Goal: Information Seeking & Learning: Learn about a topic

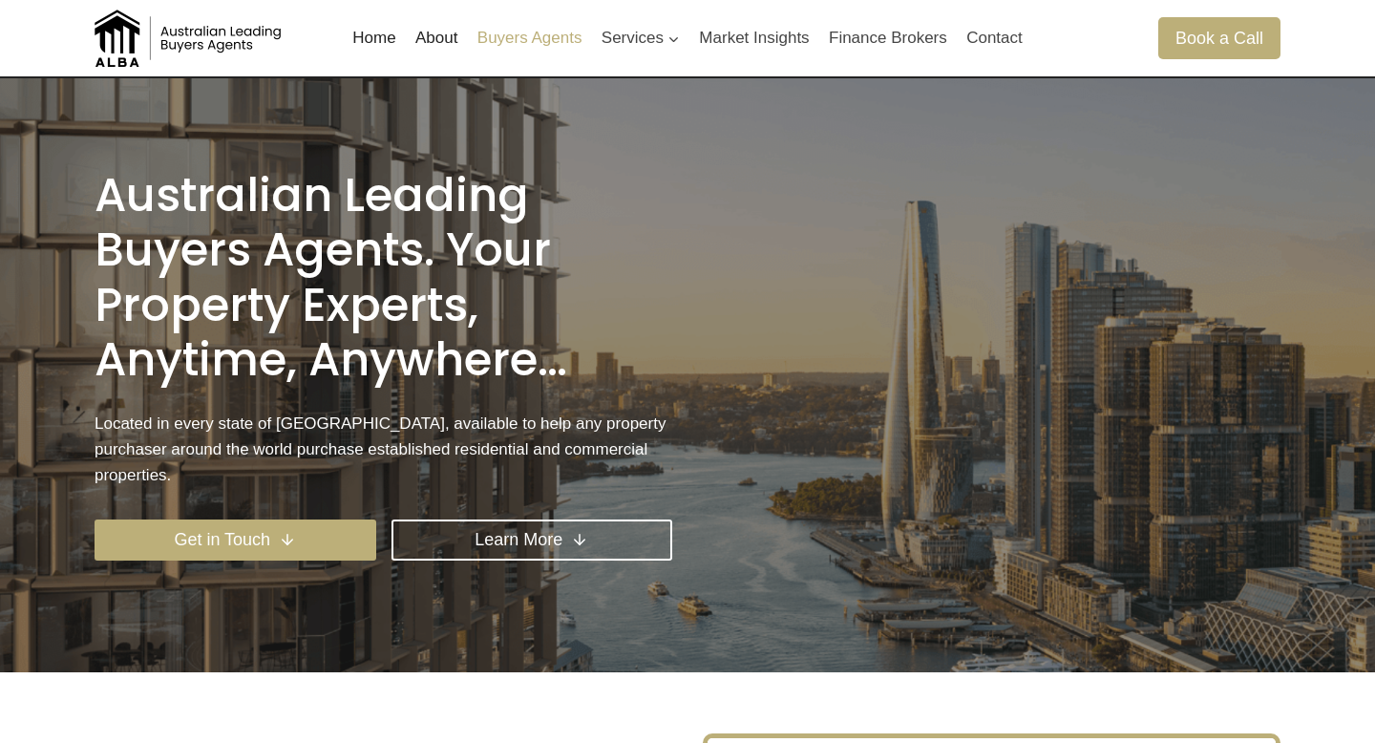
click at [502, 32] on link "Buyers Agents" at bounding box center [530, 38] width 124 height 46
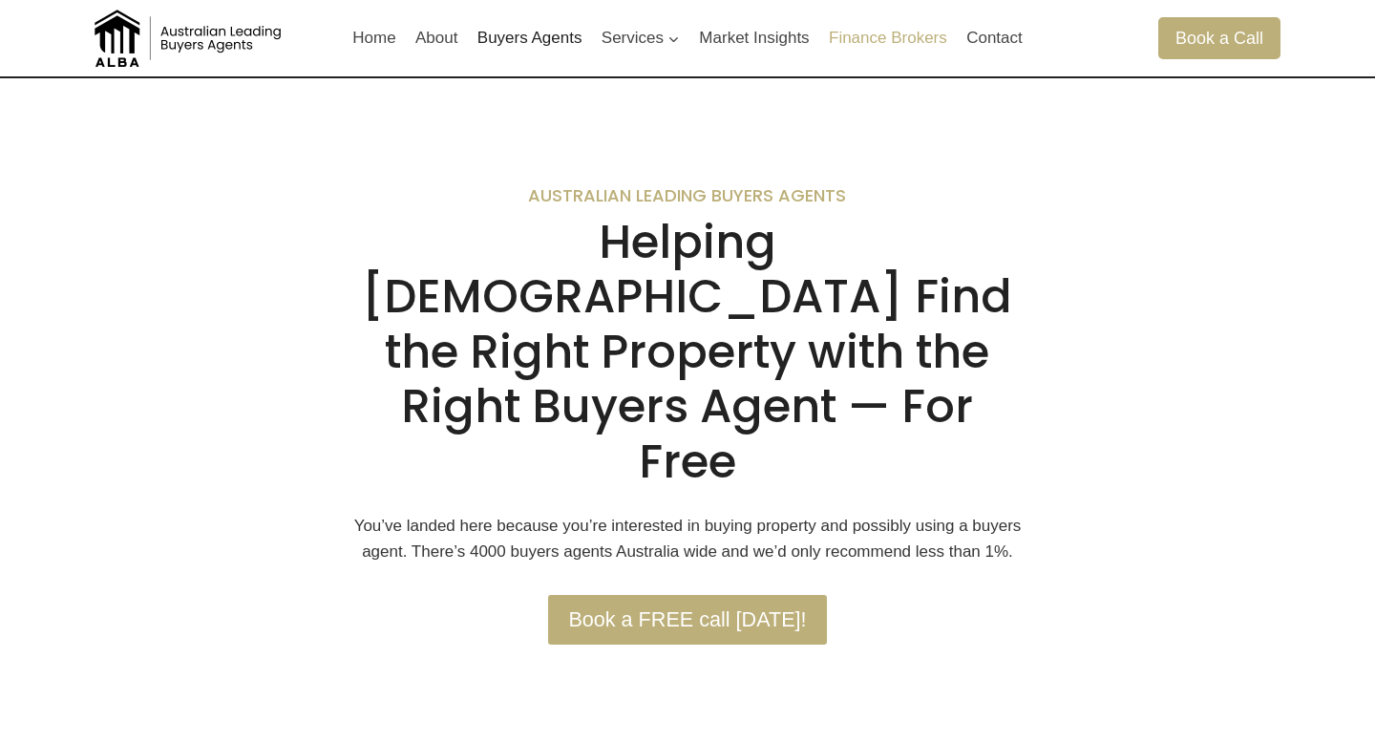
click at [874, 35] on link "Finance Brokers" at bounding box center [887, 38] width 137 height 46
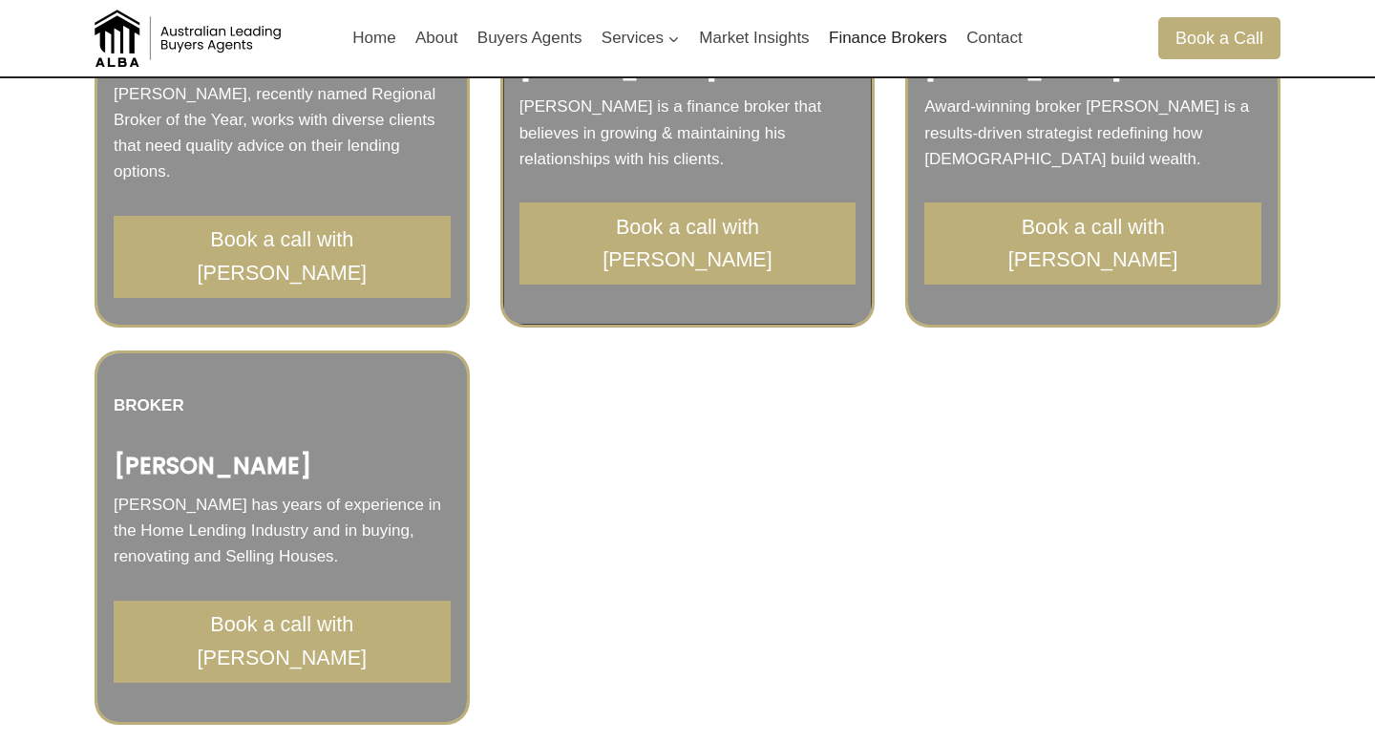
scroll to position [2657, 0]
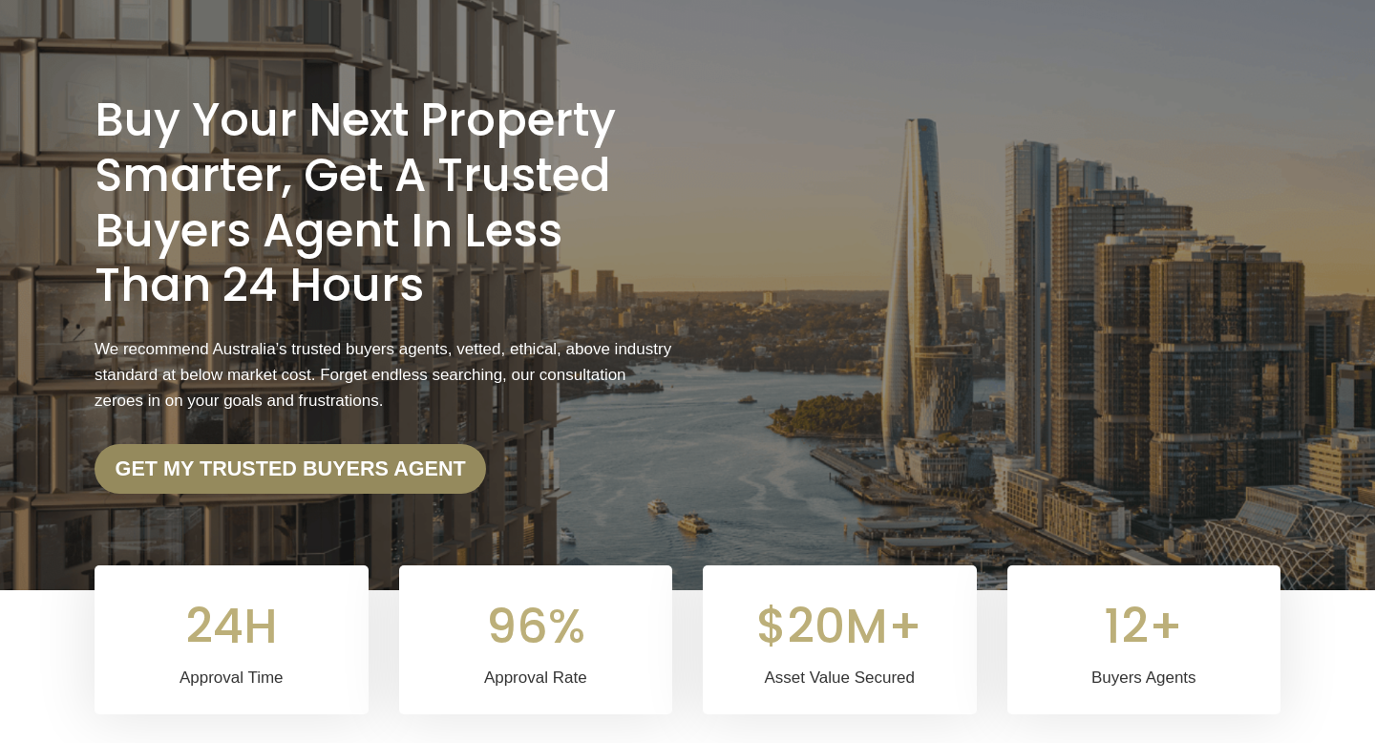
click at [378, 487] on link "Get my trusted Buyers Agent" at bounding box center [290, 469] width 391 height 50
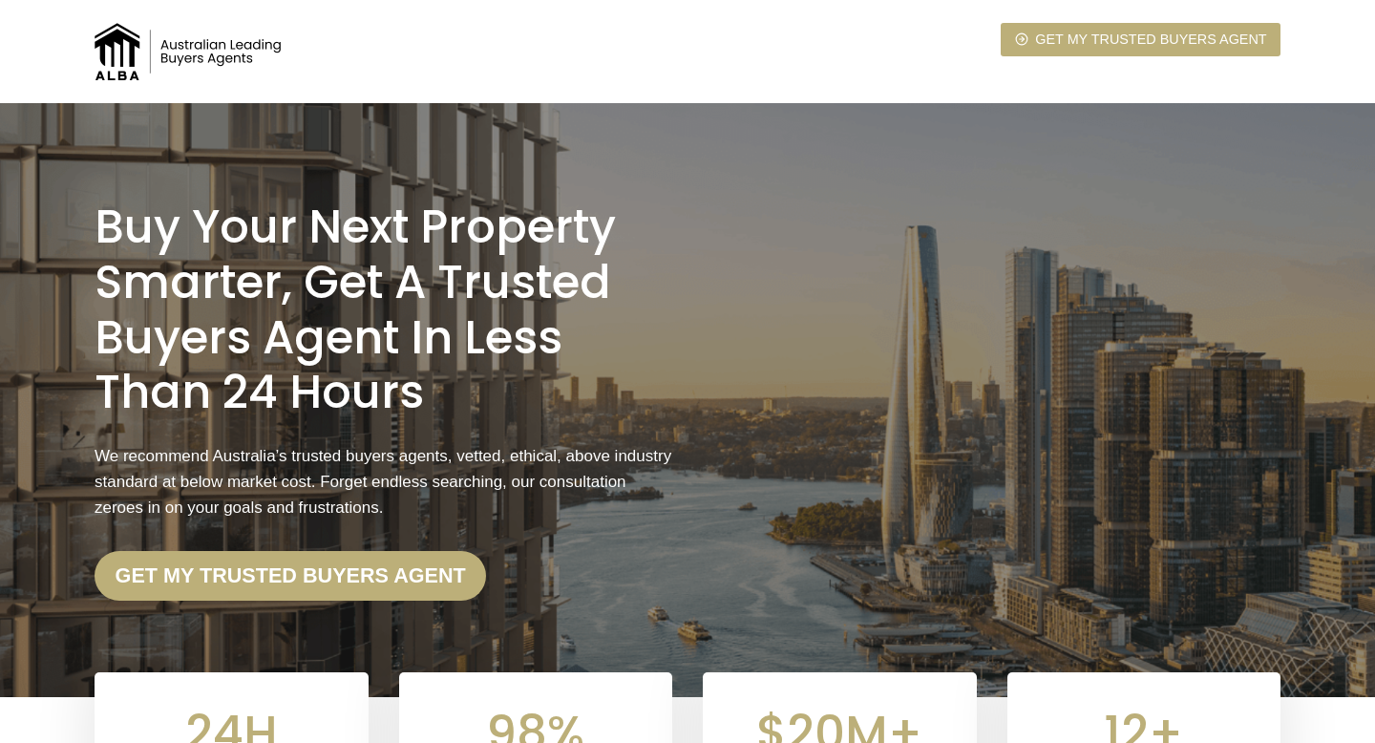
click at [181, 62] on img at bounding box center [190, 51] width 191 height 57
click at [199, 54] on img at bounding box center [190, 51] width 191 height 57
click at [134, 58] on img at bounding box center [190, 51] width 191 height 57
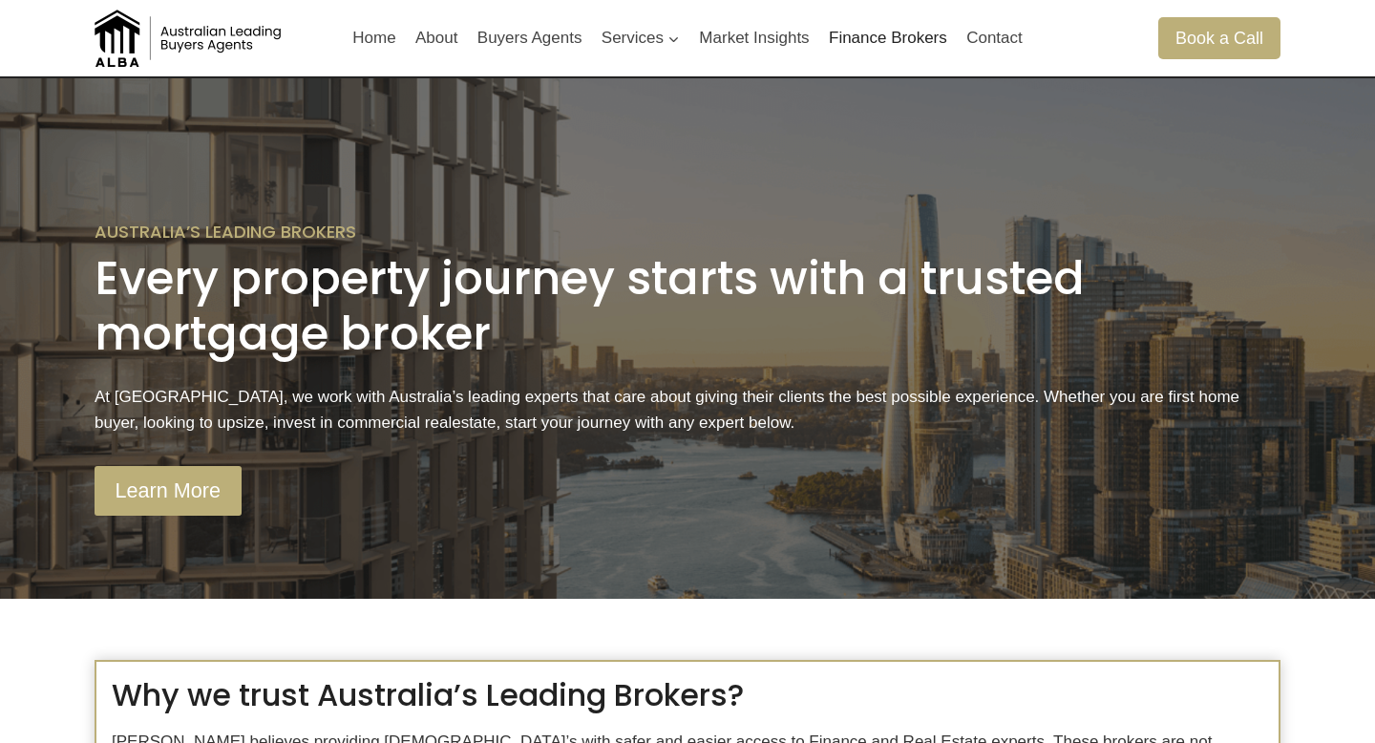
scroll to position [2657, 0]
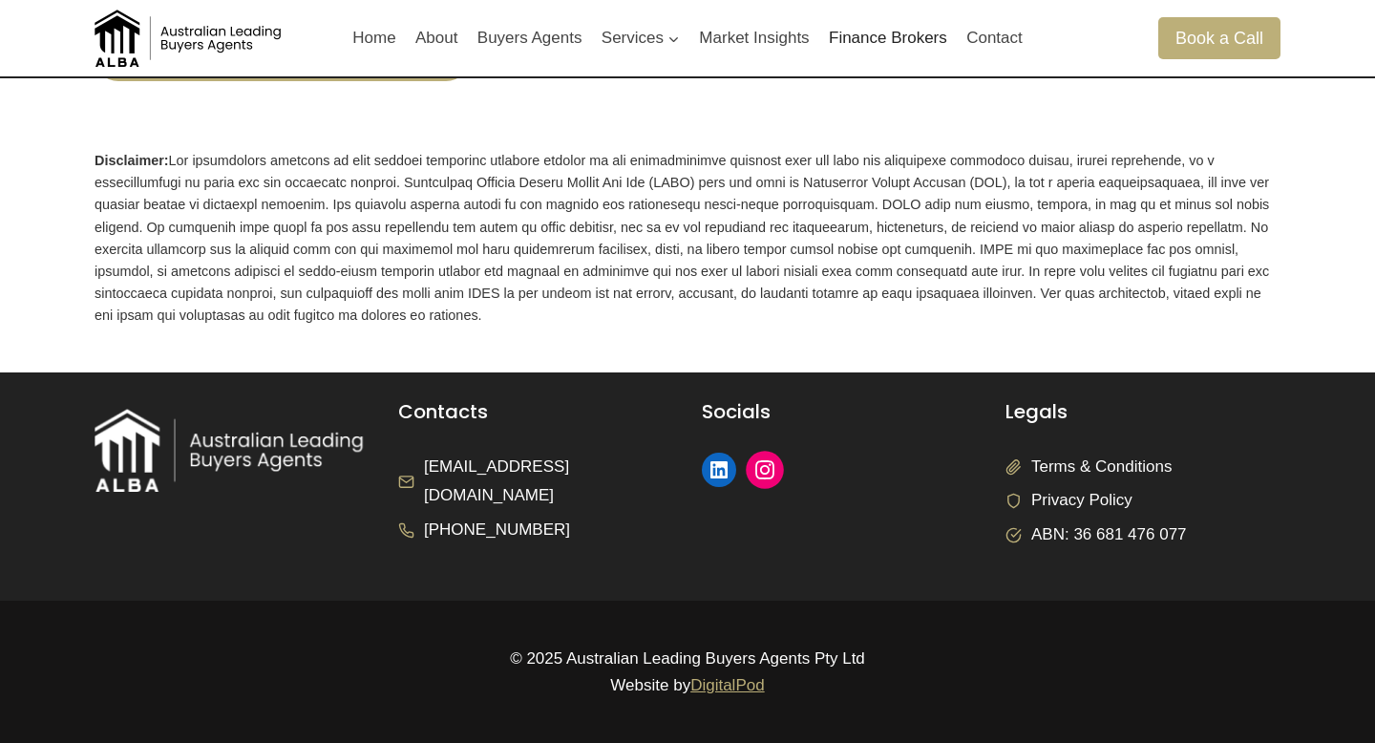
click at [764, 467] on icon at bounding box center [764, 469] width 25 height 25
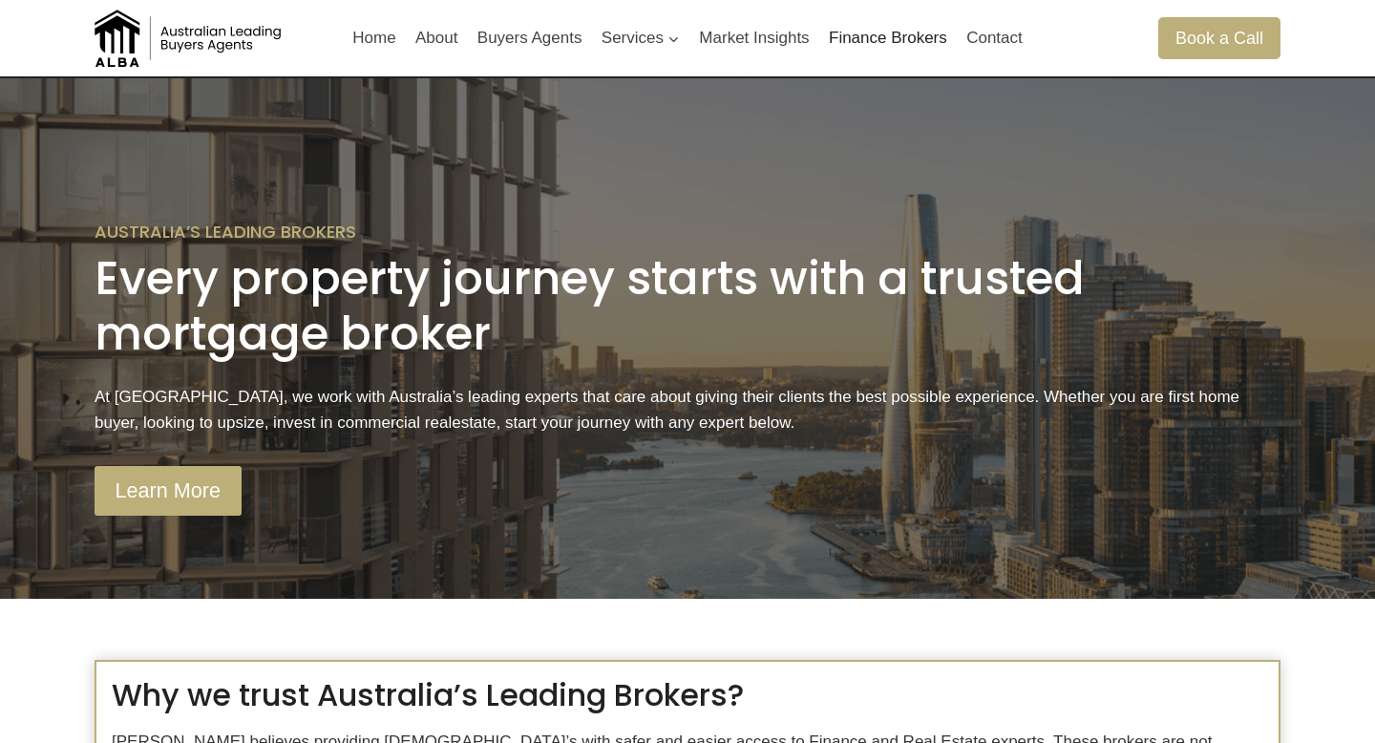
scroll to position [2657, 0]
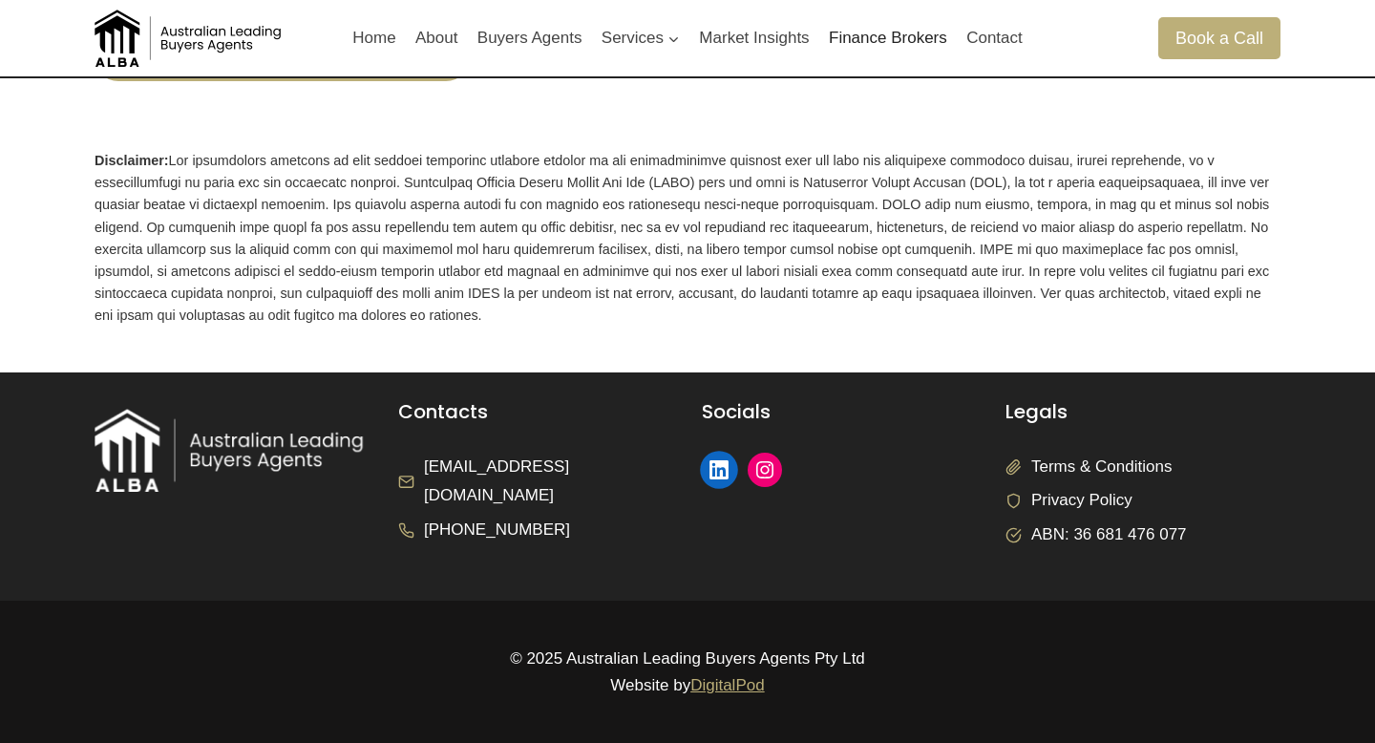
click at [717, 473] on icon at bounding box center [718, 469] width 25 height 25
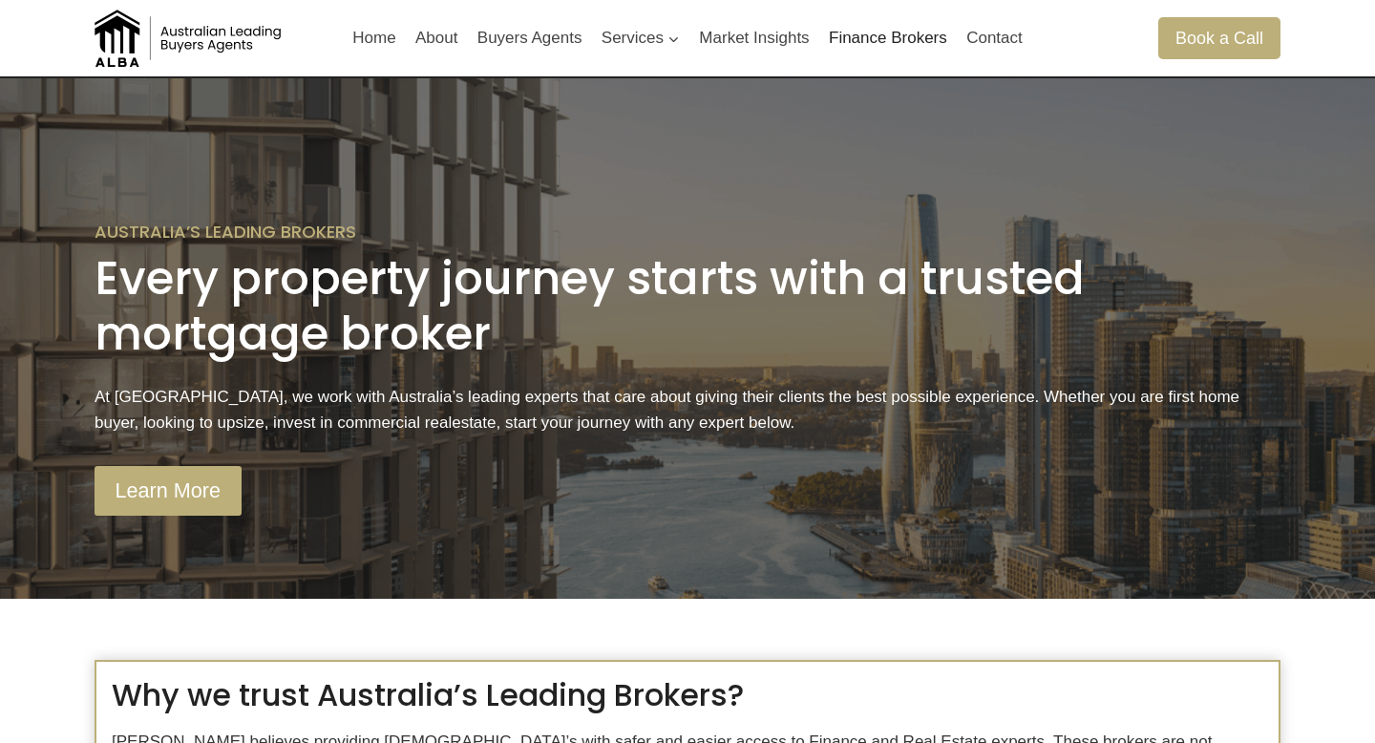
scroll to position [2657, 0]
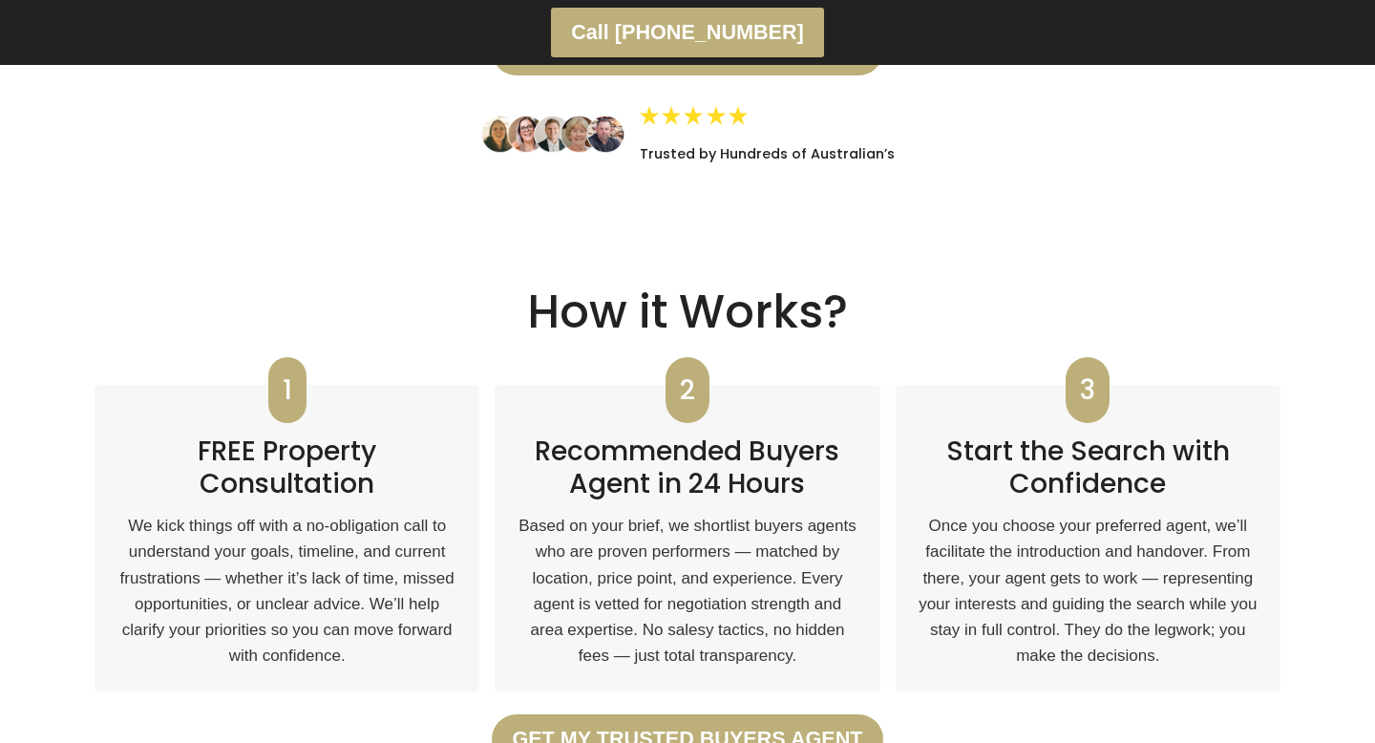
scroll to position [2832, 0]
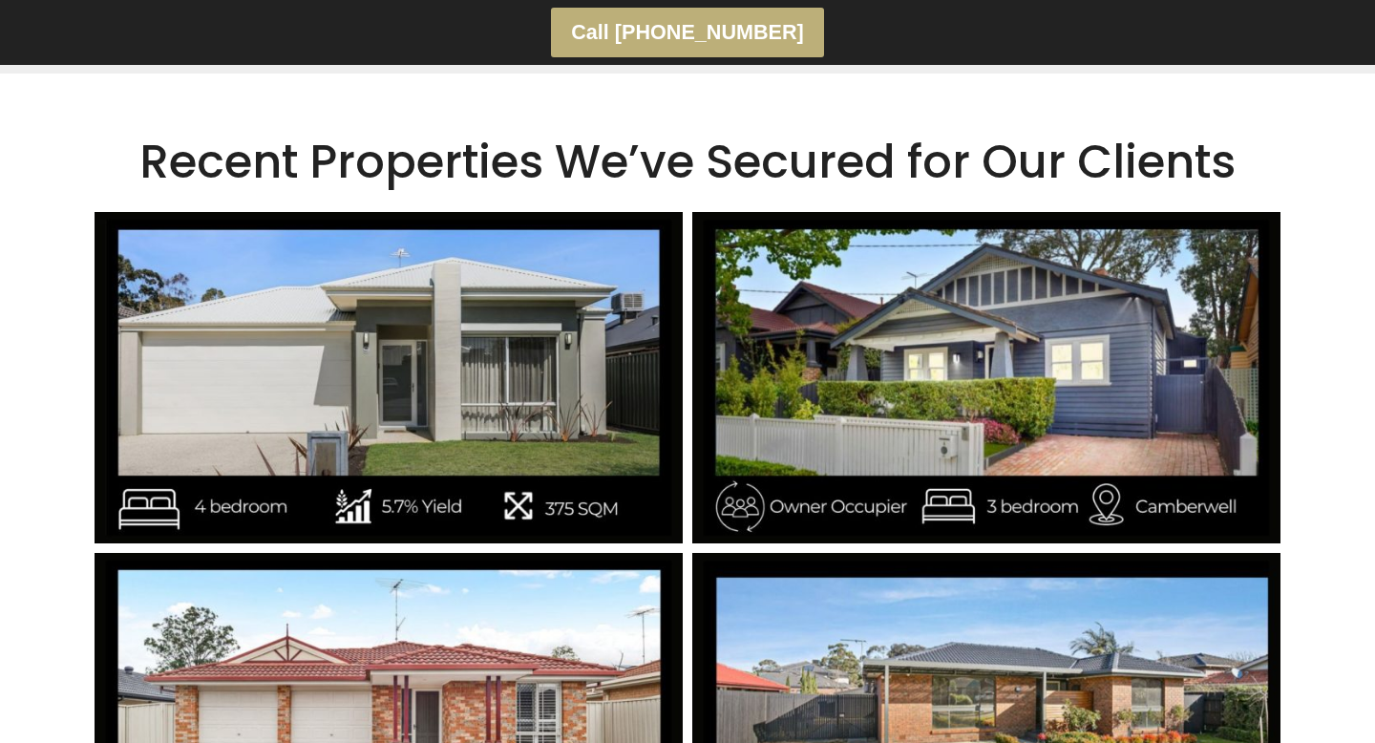
scroll to position [2626, 0]
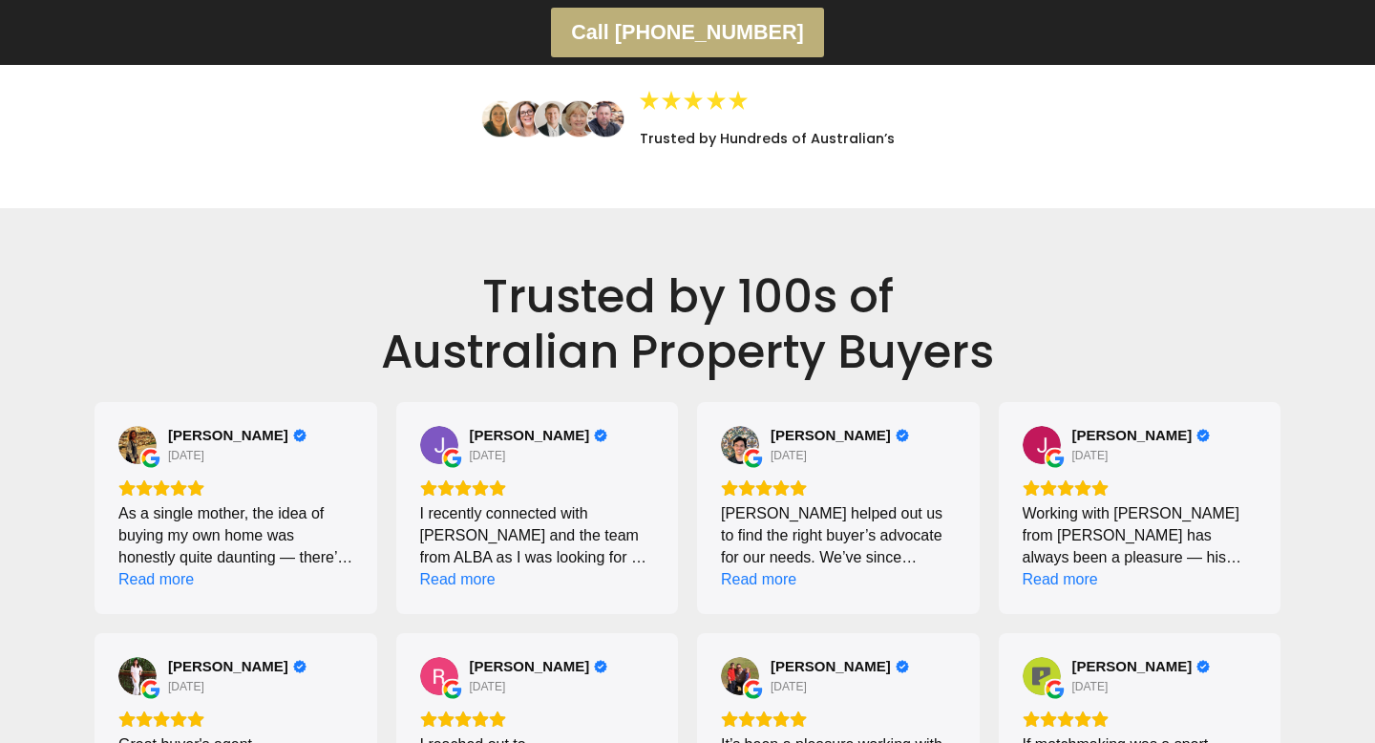
scroll to position [2239, 0]
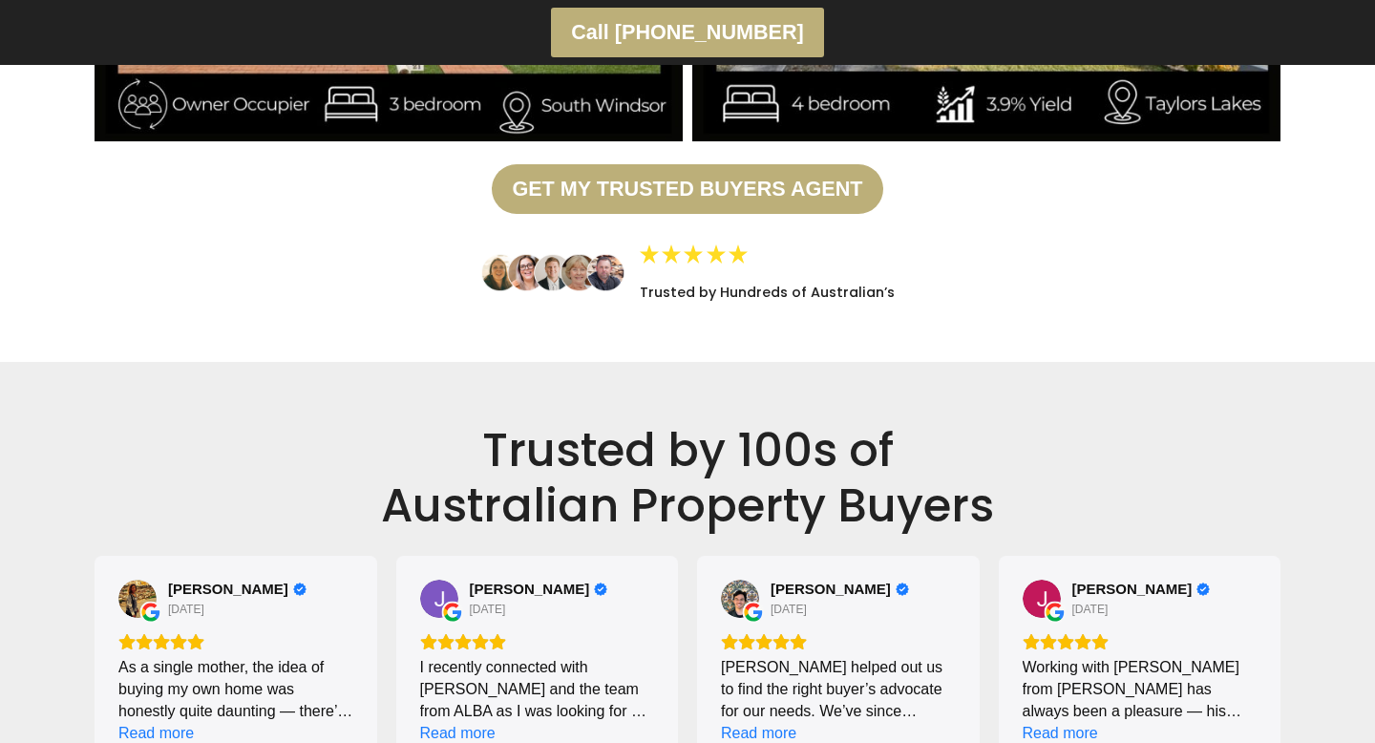
click at [475, 267] on div "Trusted by Hundreds of Australian’s" at bounding box center [688, 272] width 1186 height 56
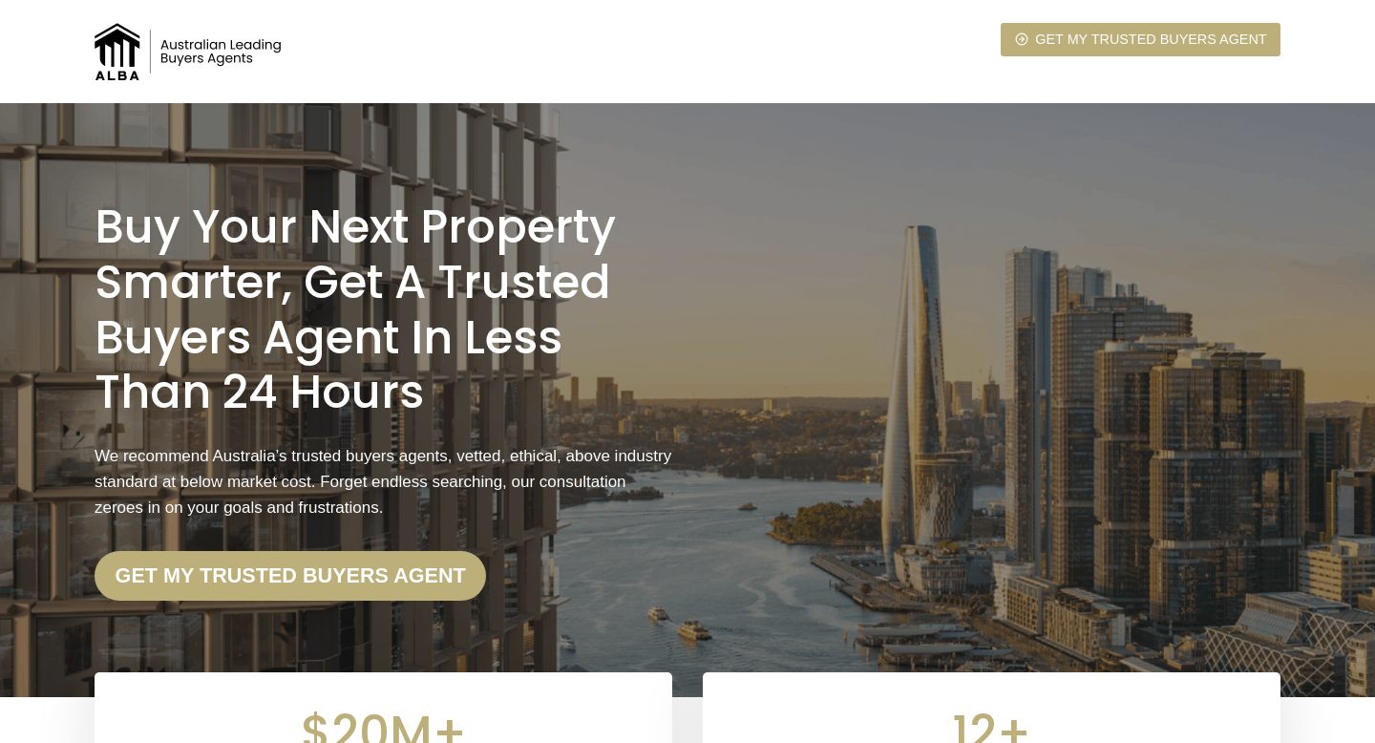
click at [119, 49] on img at bounding box center [190, 51] width 191 height 57
click at [120, 49] on img at bounding box center [190, 51] width 191 height 57
click at [123, 33] on img at bounding box center [190, 51] width 191 height 57
click at [184, 34] on img at bounding box center [190, 51] width 191 height 57
click at [241, 59] on img at bounding box center [190, 51] width 191 height 57
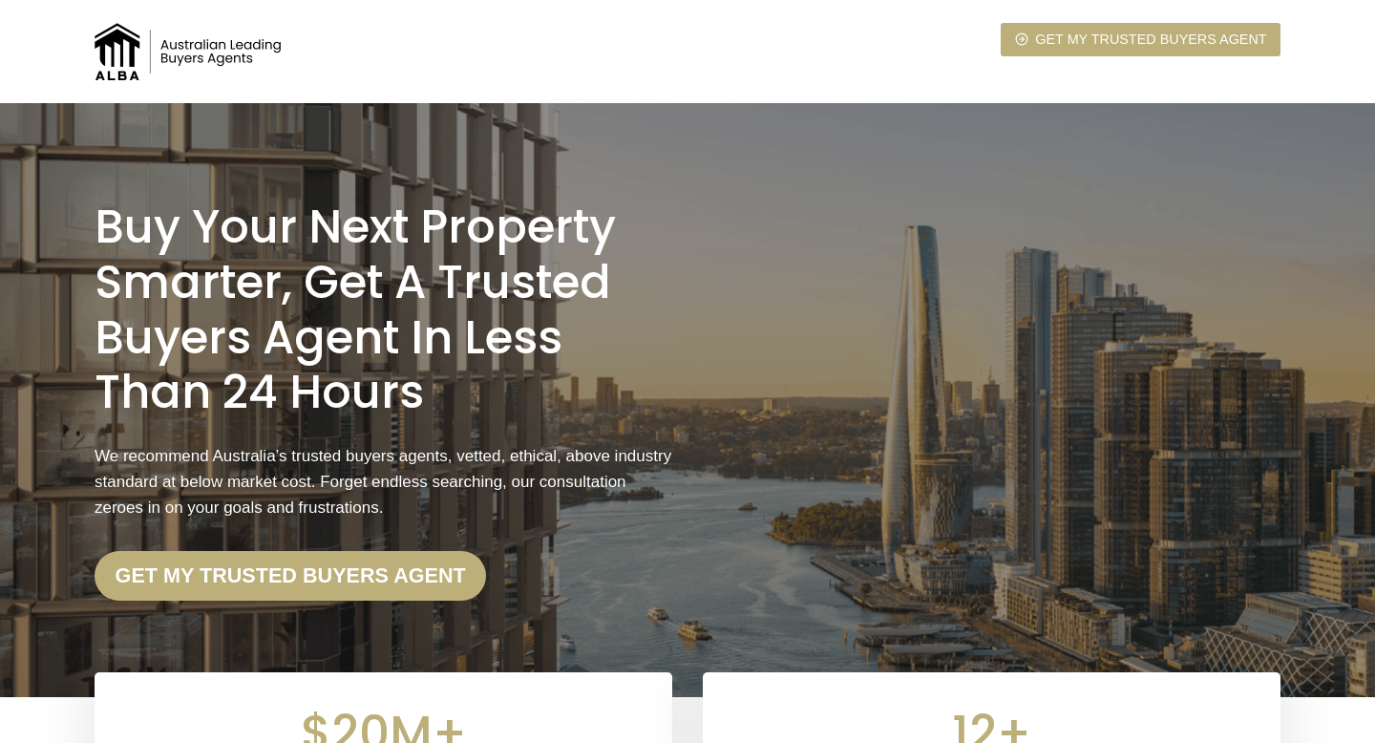
click at [241, 59] on img at bounding box center [190, 51] width 191 height 57
click at [330, 411] on h1 "Buy Your Next Property Smarter, Get a Trusted Buyers Agent in less than 24 Hours" at bounding box center [384, 310] width 578 height 220
click at [220, 54] on img at bounding box center [190, 51] width 191 height 57
click at [343, 297] on h1 "Buy Your Next Property Smarter, Get a Trusted Buyers Agent in less than 24 Hours" at bounding box center [384, 310] width 578 height 220
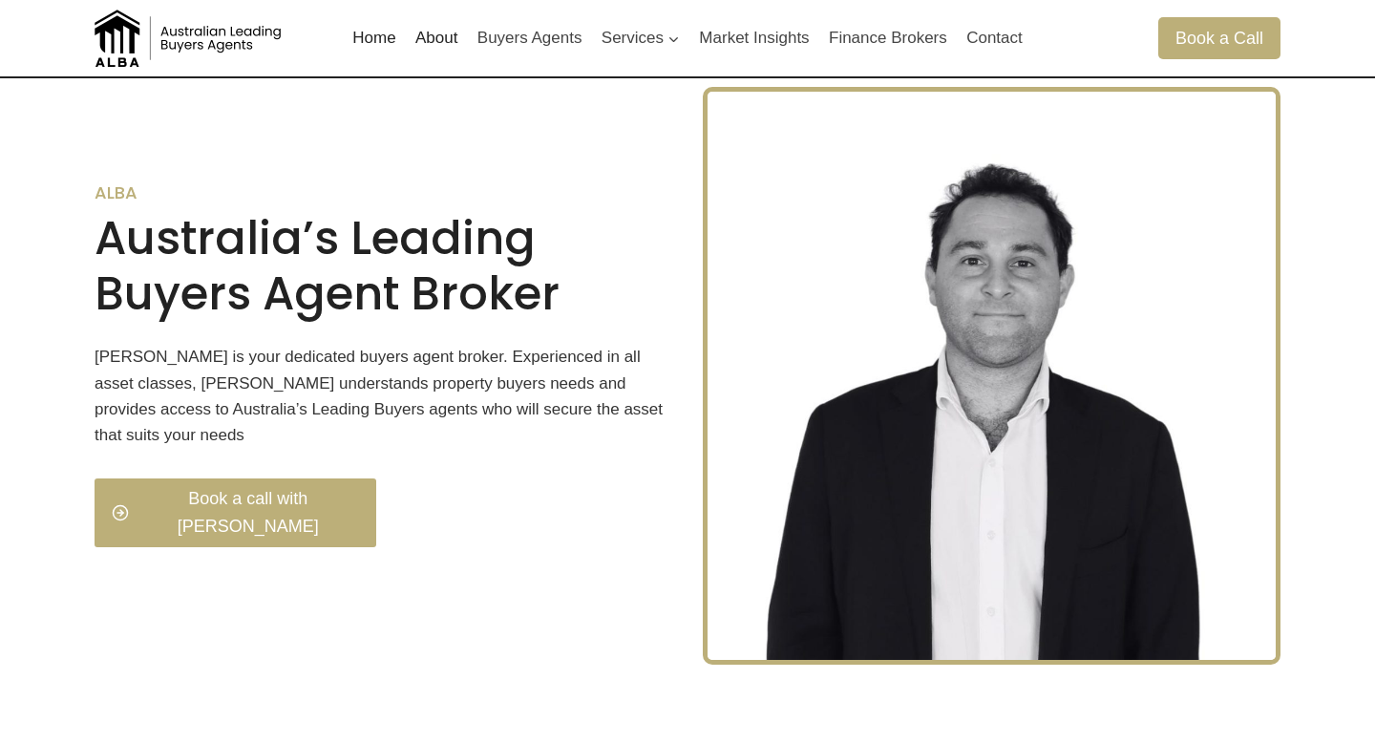
click at [437, 41] on link "About" at bounding box center [437, 38] width 62 height 46
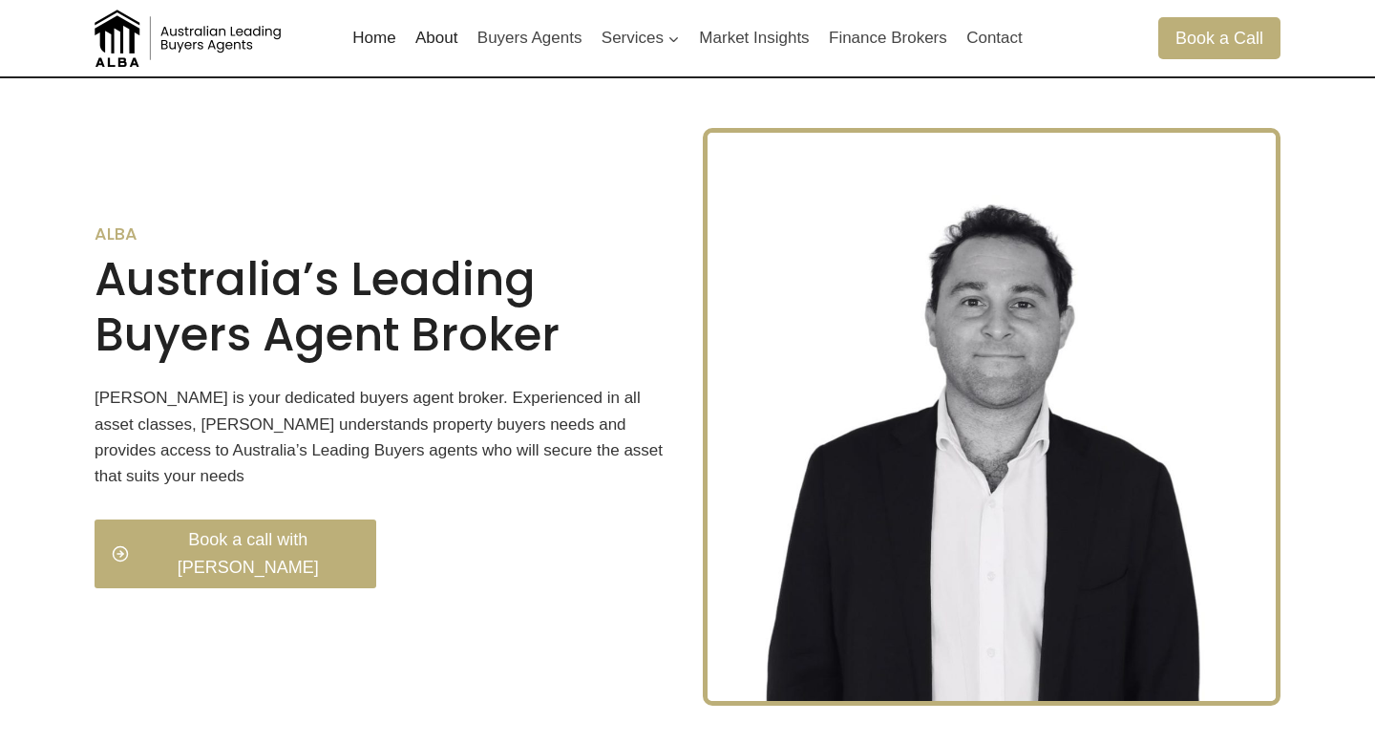
scroll to position [594, 0]
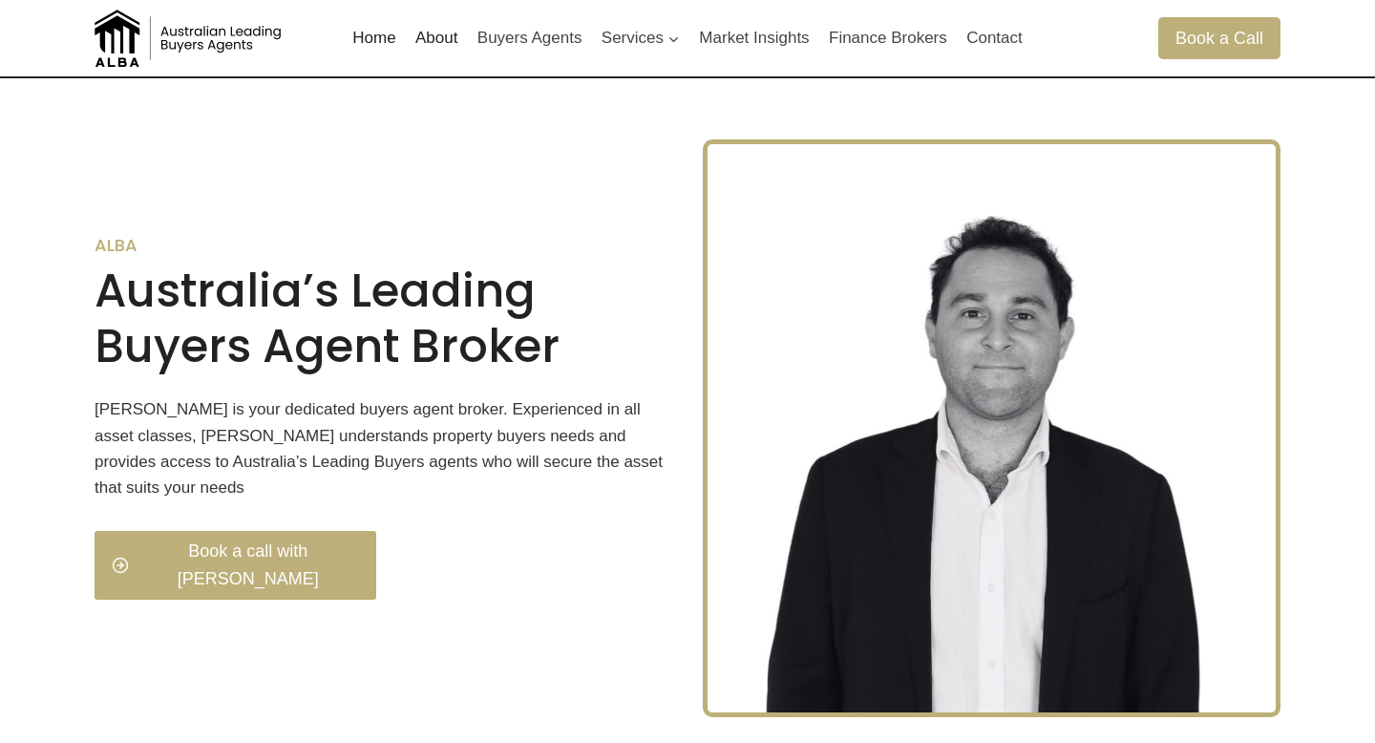
click at [377, 43] on link "Home" at bounding box center [374, 38] width 63 height 46
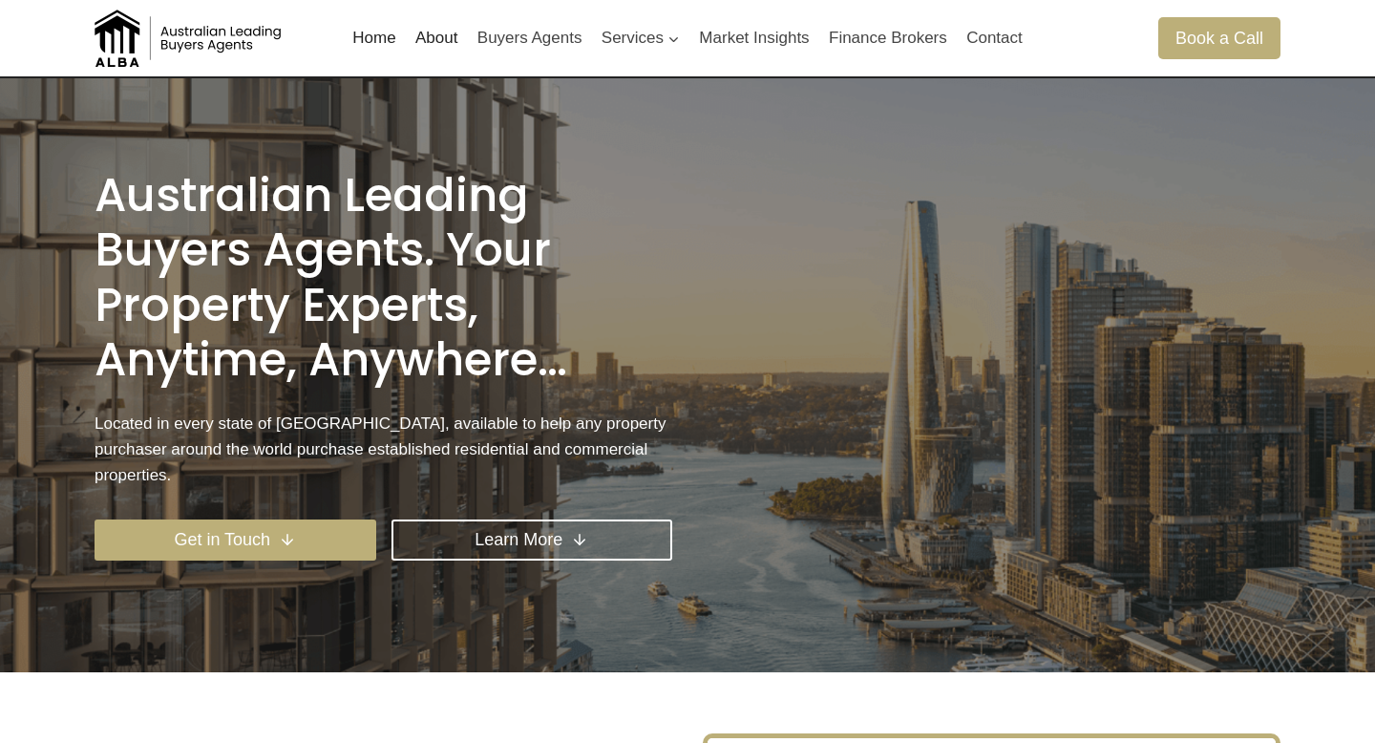
click at [428, 40] on link "About" at bounding box center [437, 38] width 62 height 46
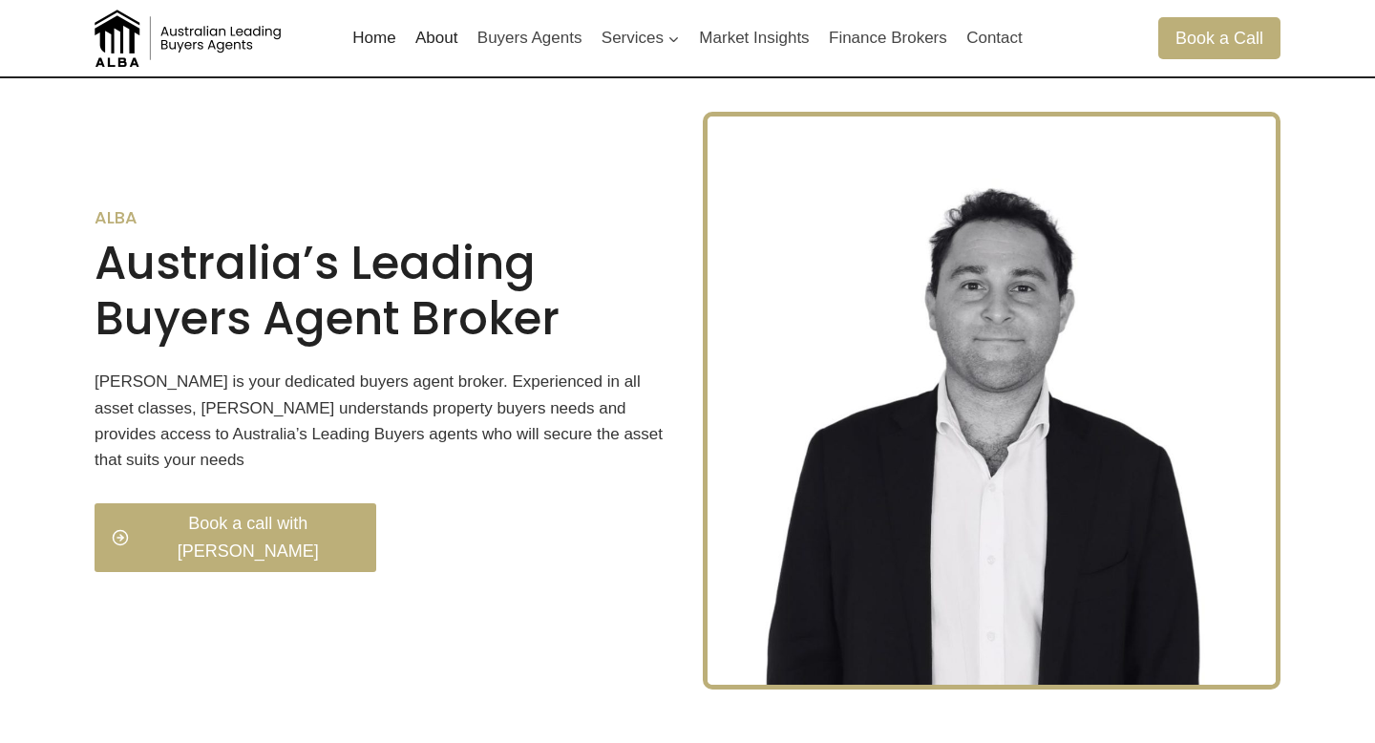
scroll to position [617, 0]
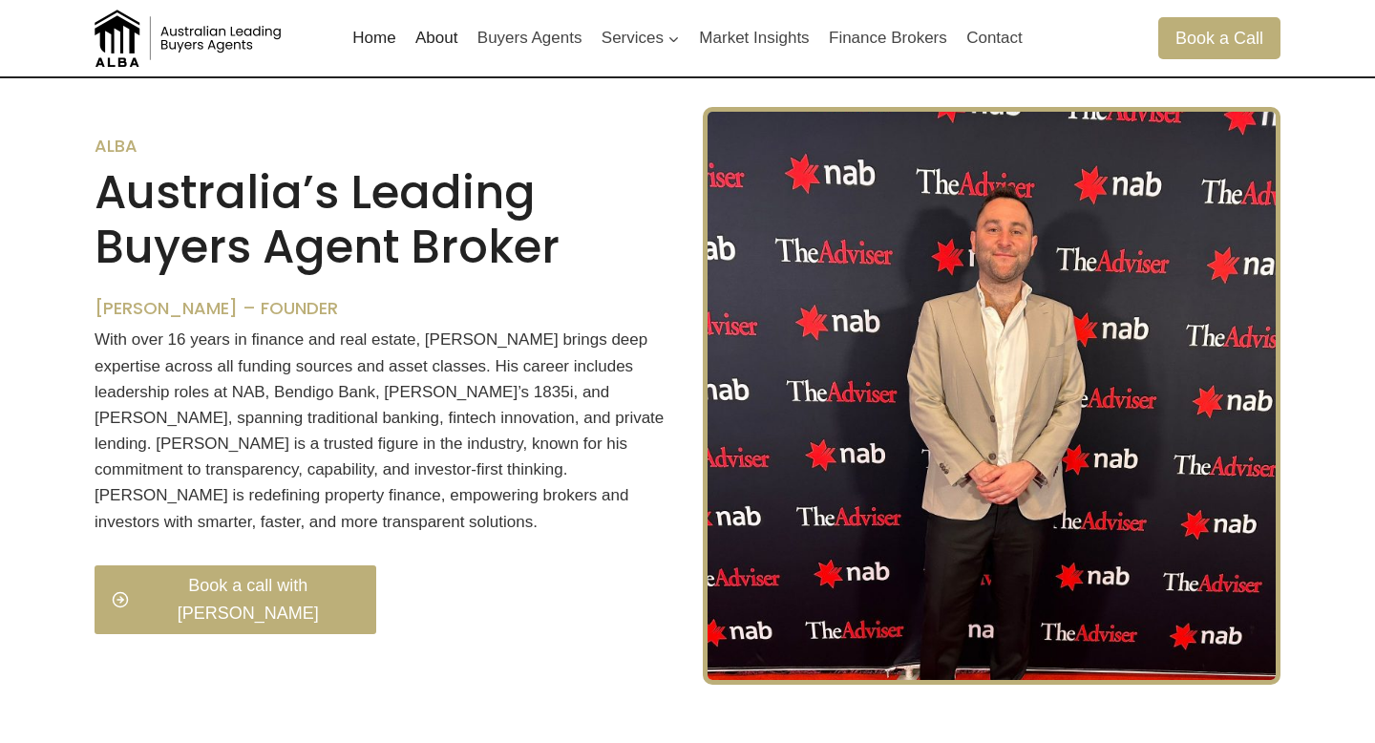
scroll to position [642, 0]
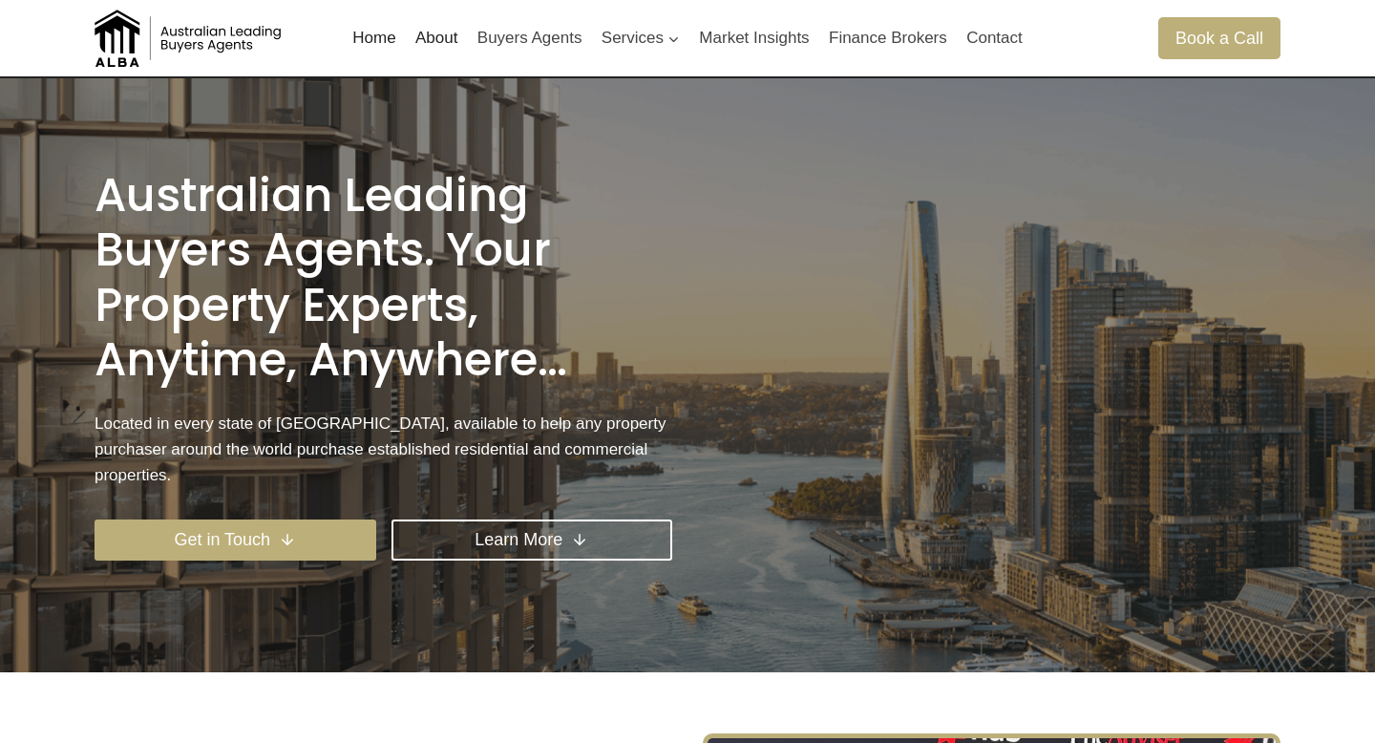
scroll to position [594, 0]
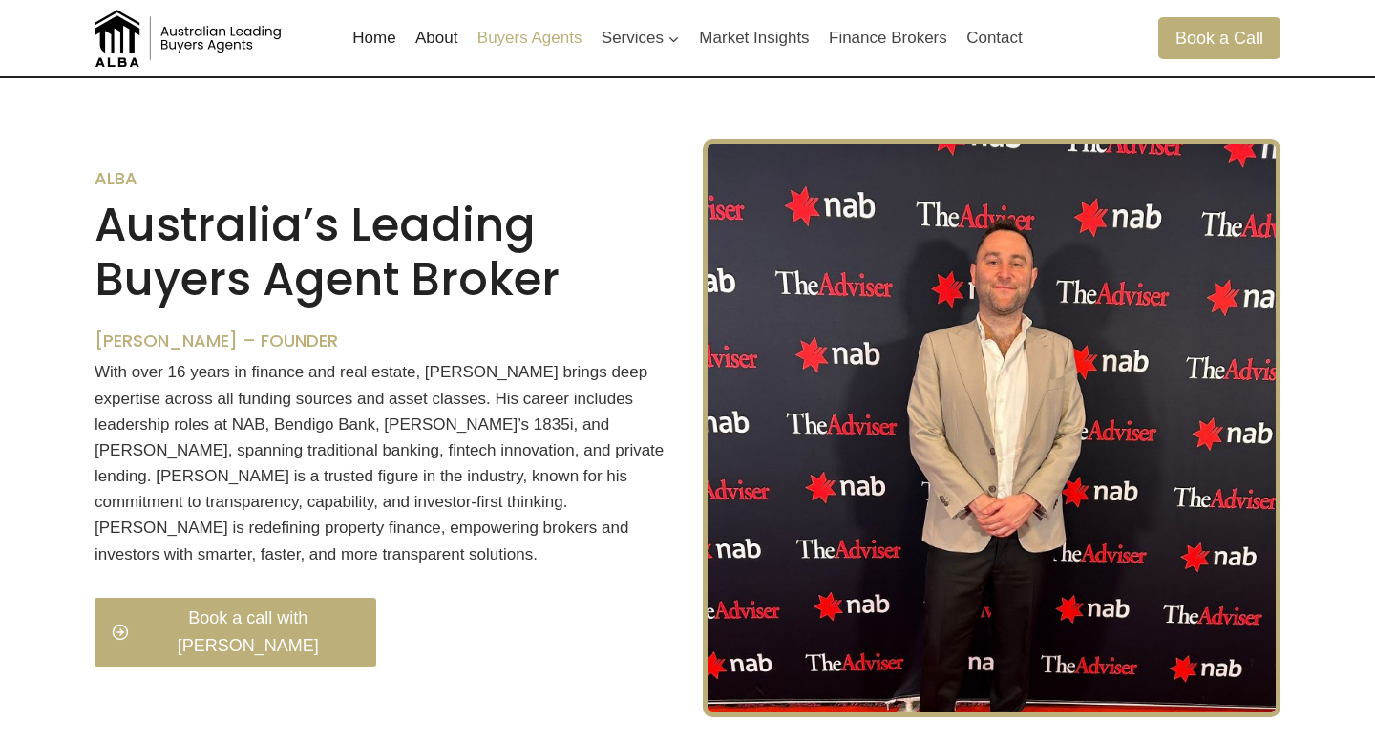
click at [536, 37] on link "Buyers Agents" at bounding box center [530, 38] width 124 height 46
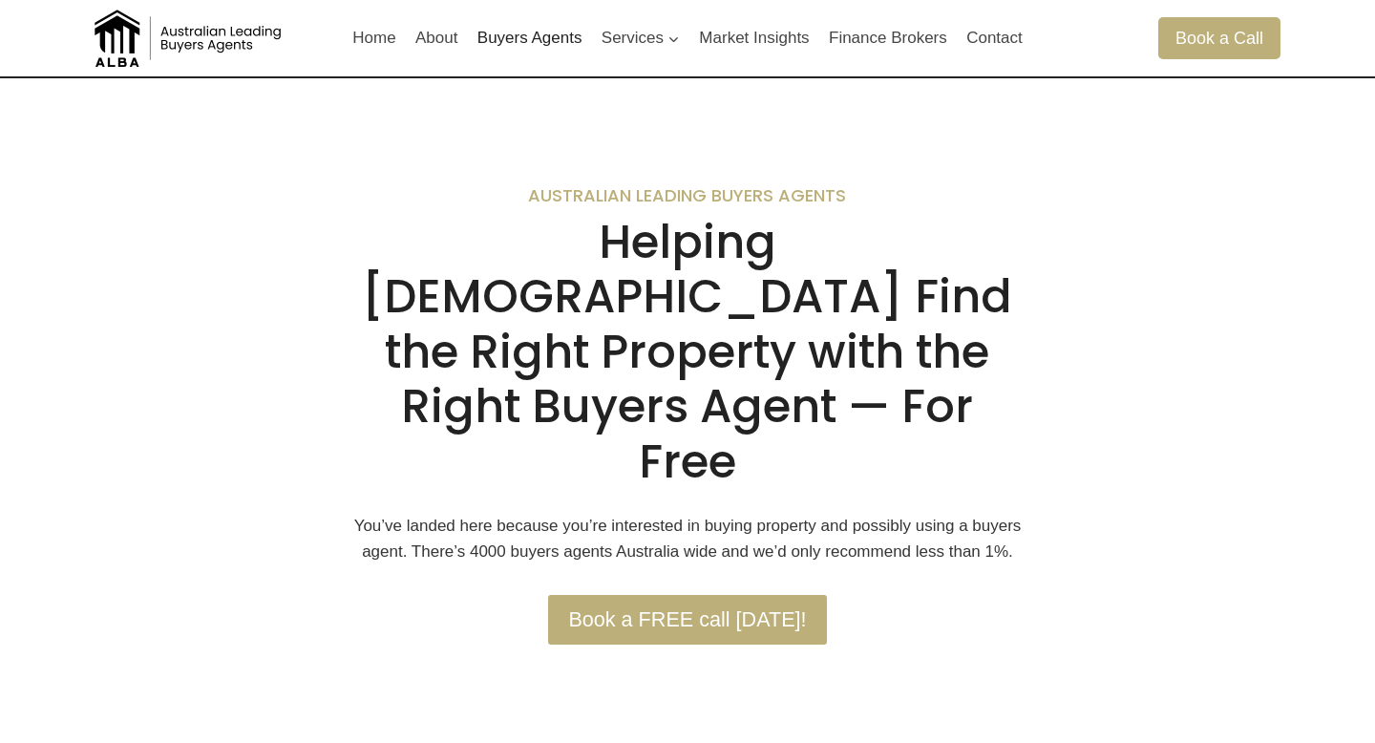
click at [541, 39] on link "Buyers Agents" at bounding box center [530, 38] width 124 height 46
click at [422, 43] on link "About" at bounding box center [437, 38] width 62 height 46
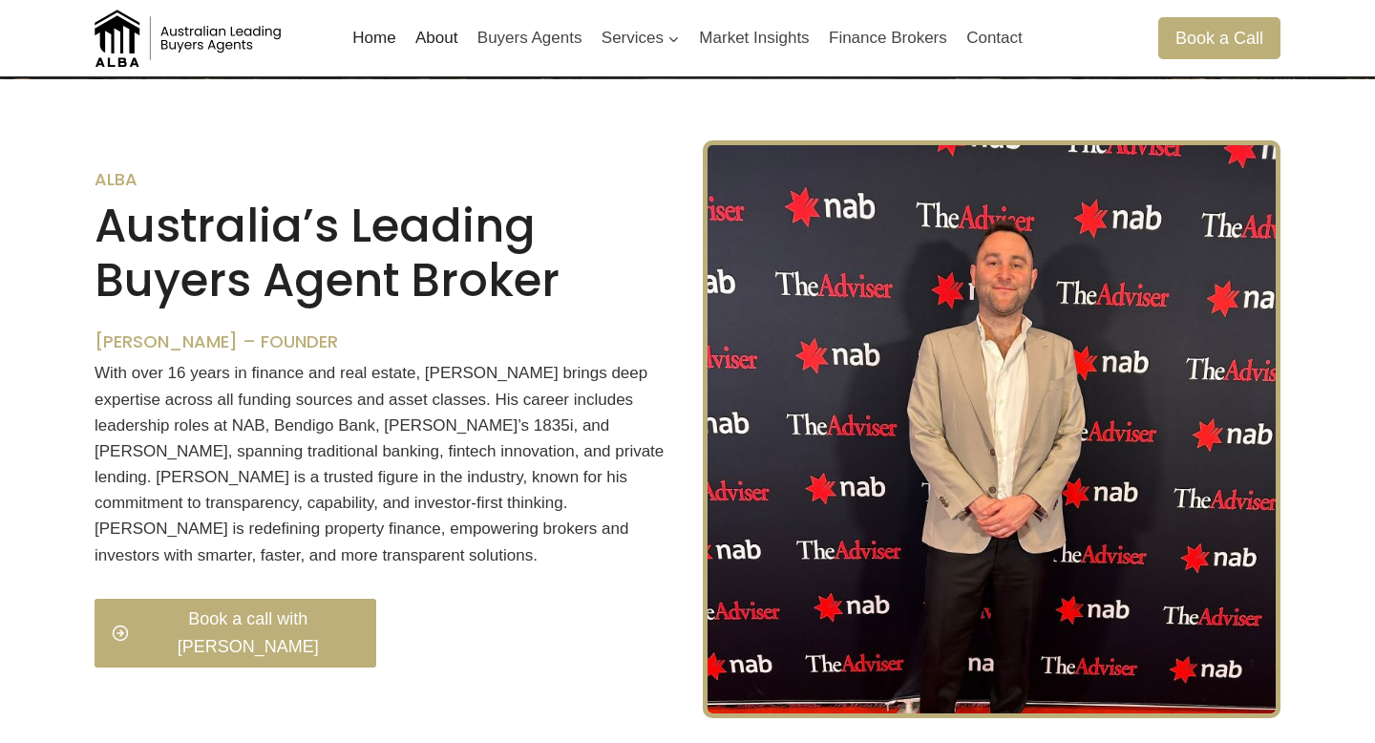
scroll to position [593, 0]
click at [517, 50] on link "Buyers Agents" at bounding box center [530, 38] width 124 height 46
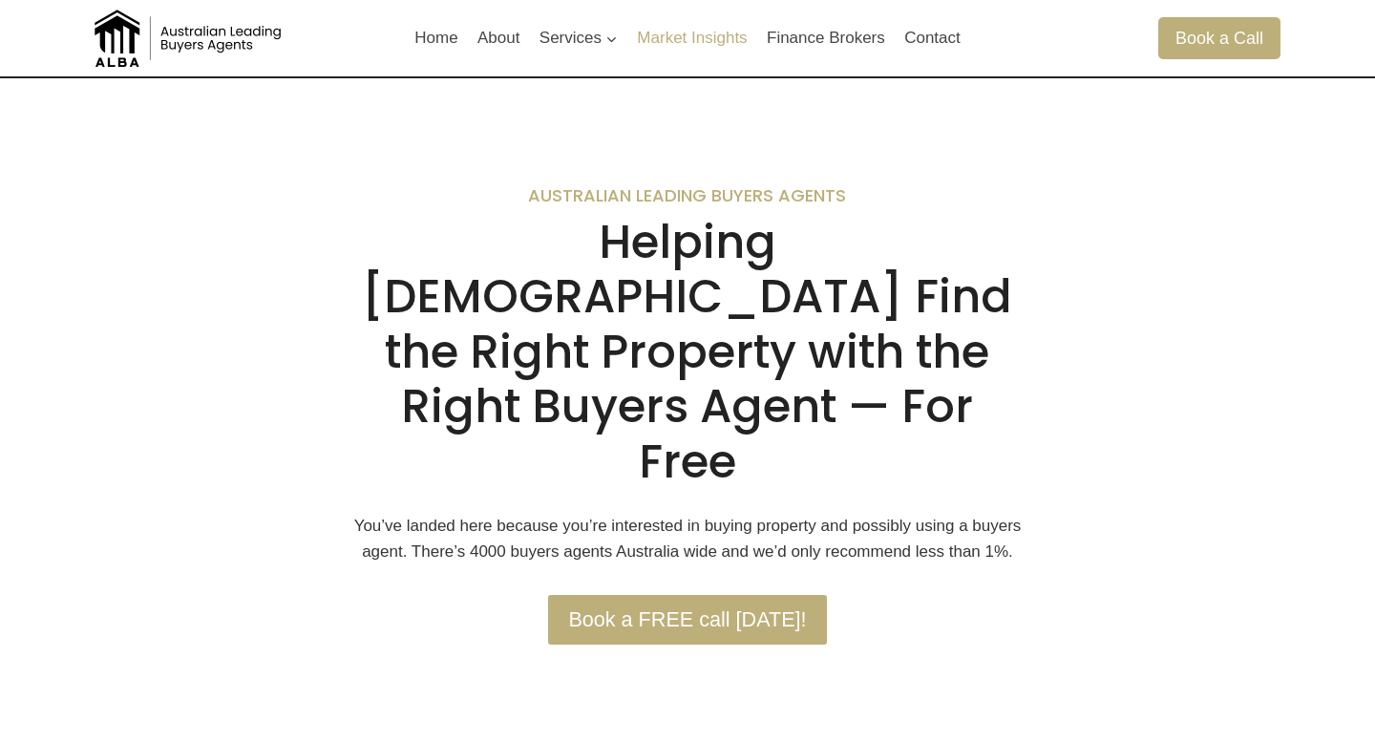
click at [707, 39] on link "Market Insights" at bounding box center [692, 38] width 130 height 46
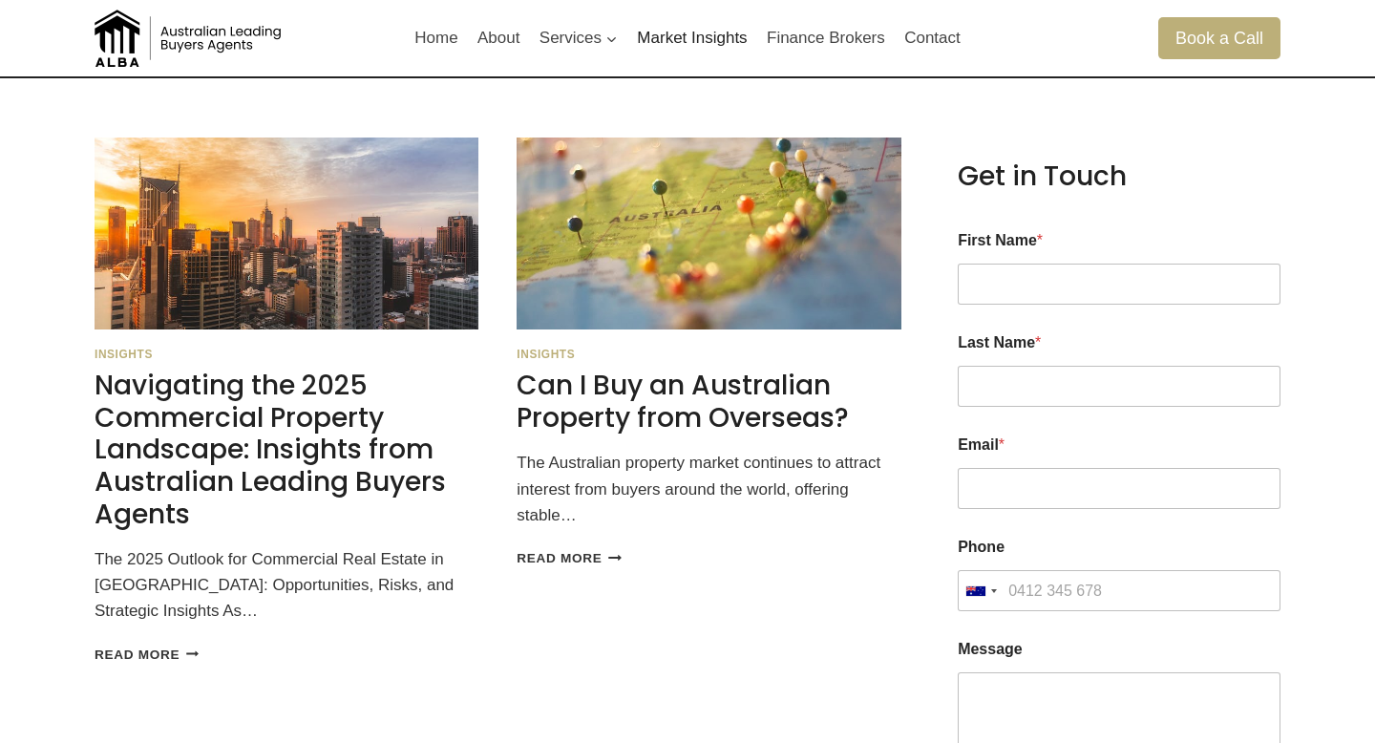
scroll to position [107, 0]
